Goal: Task Accomplishment & Management: Use online tool/utility

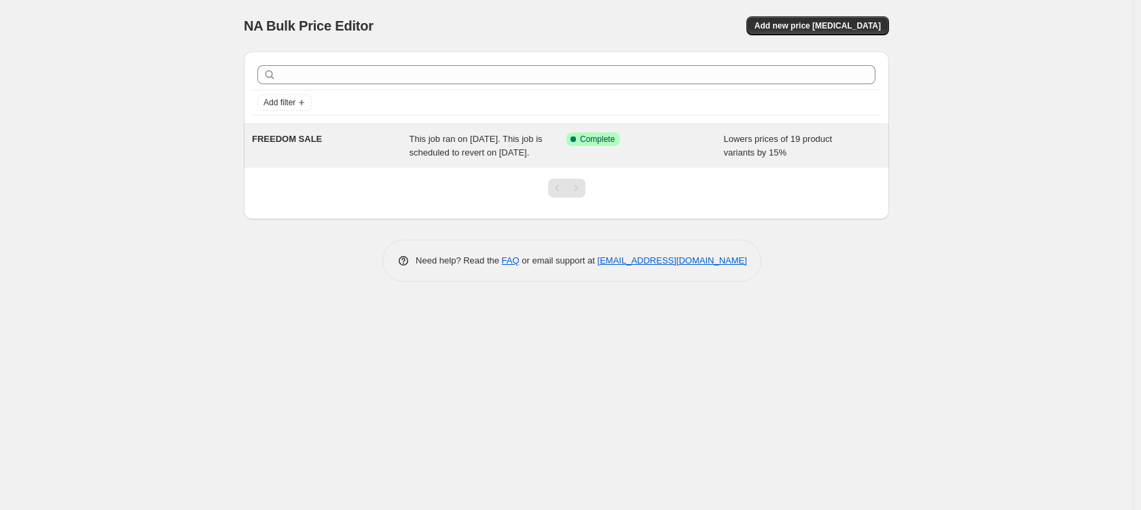
click at [475, 139] on span "This job ran on 11 August 2025. This job is scheduled to revert on 25 August 20…" at bounding box center [475, 146] width 133 height 24
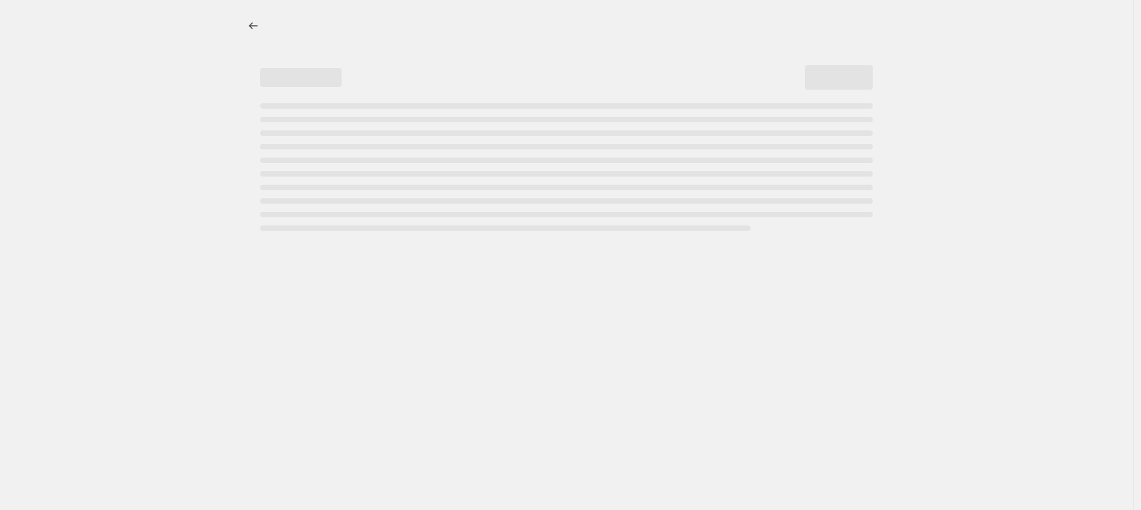
select select "percentage"
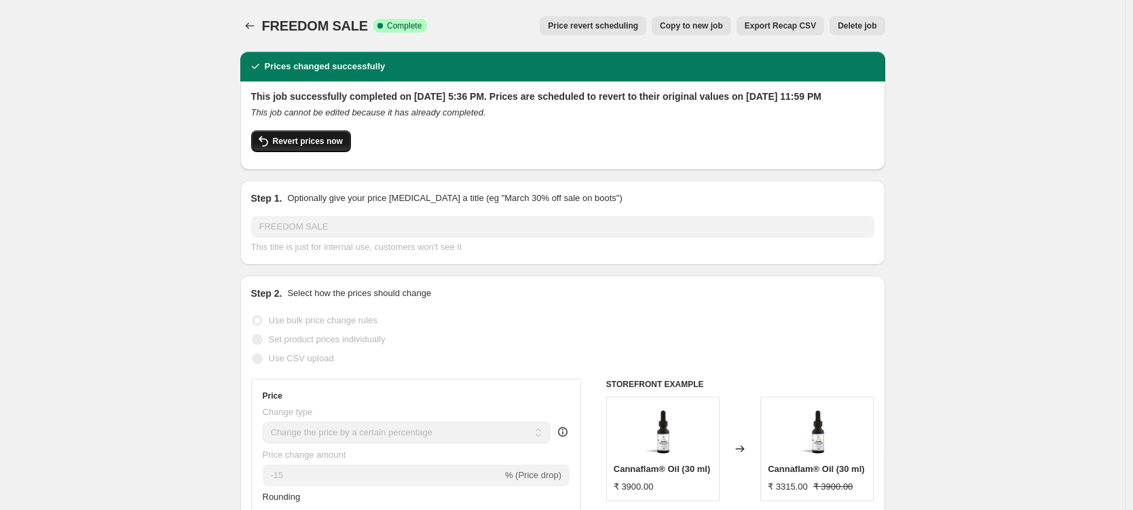
click at [318, 147] on span "Revert prices now" at bounding box center [308, 141] width 70 height 11
checkbox input "false"
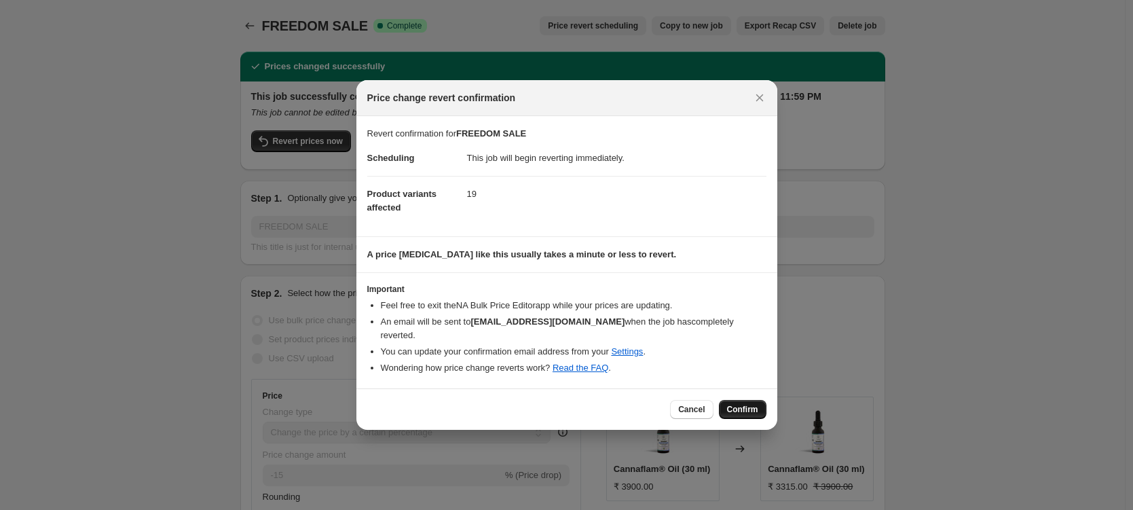
click at [746, 404] on span "Confirm" at bounding box center [742, 409] width 31 height 11
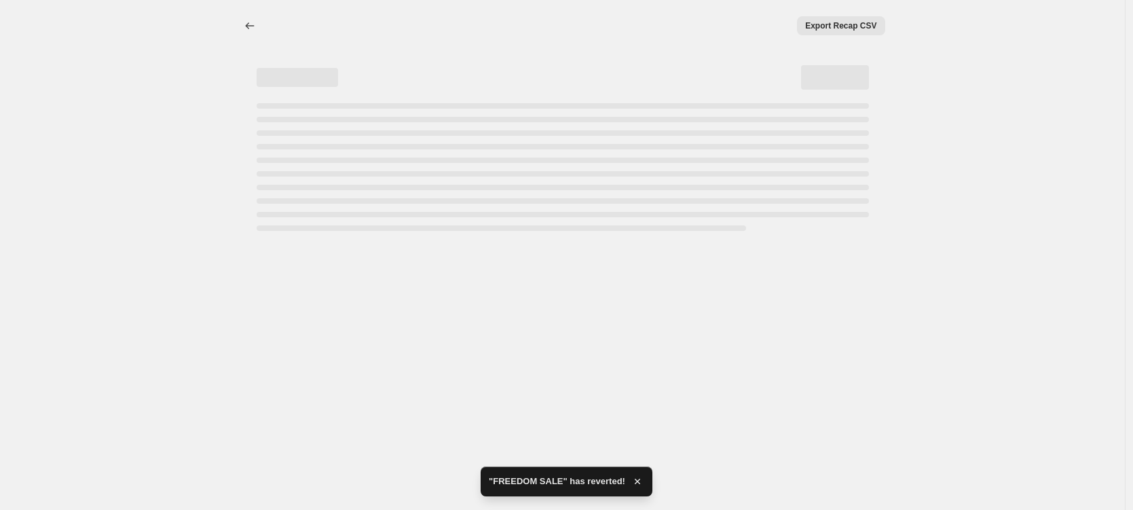
select select "percentage"
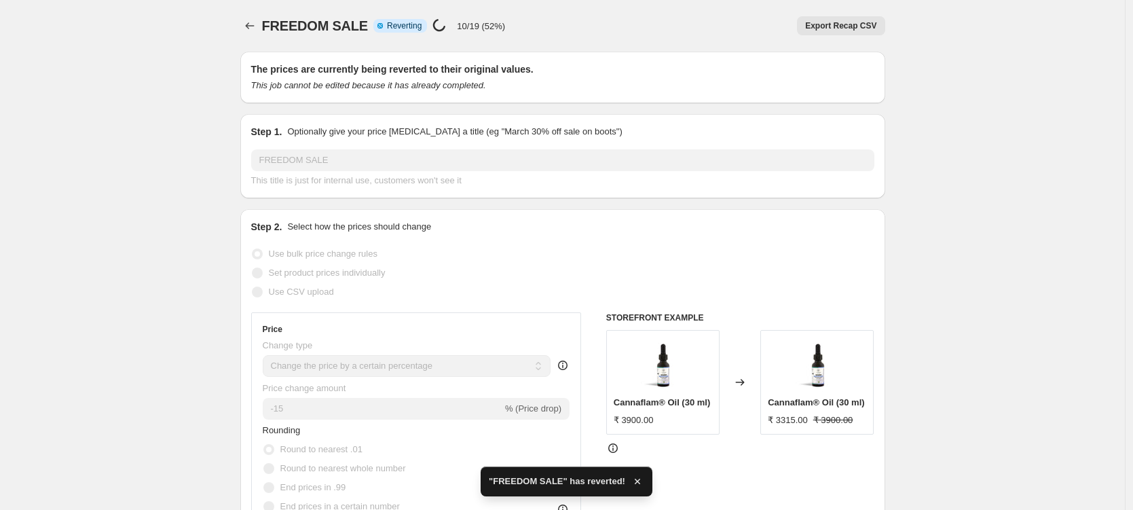
checkbox input "true"
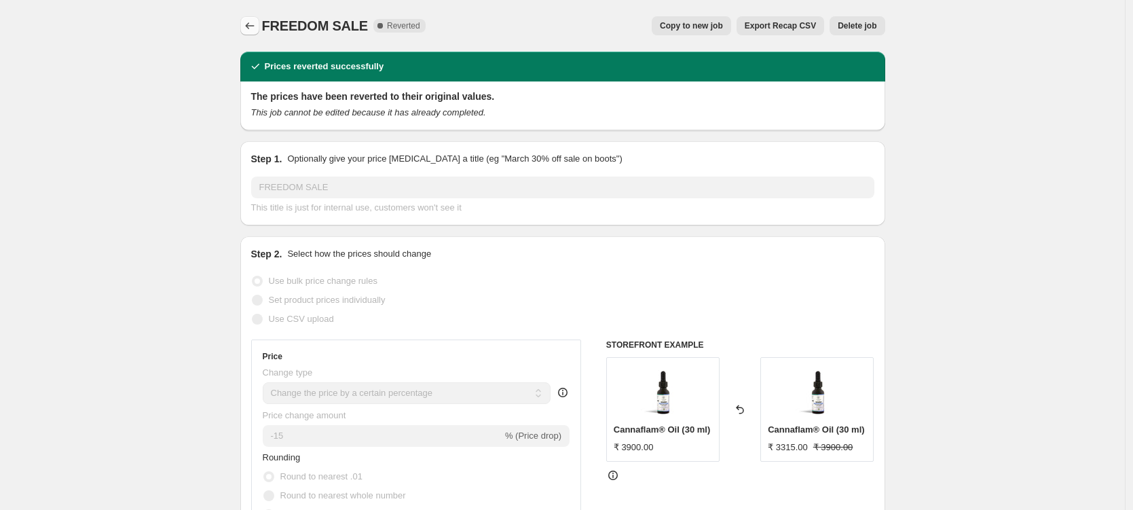
click at [259, 26] on button "Price change jobs" at bounding box center [249, 25] width 19 height 19
